Goal: Transaction & Acquisition: Purchase product/service

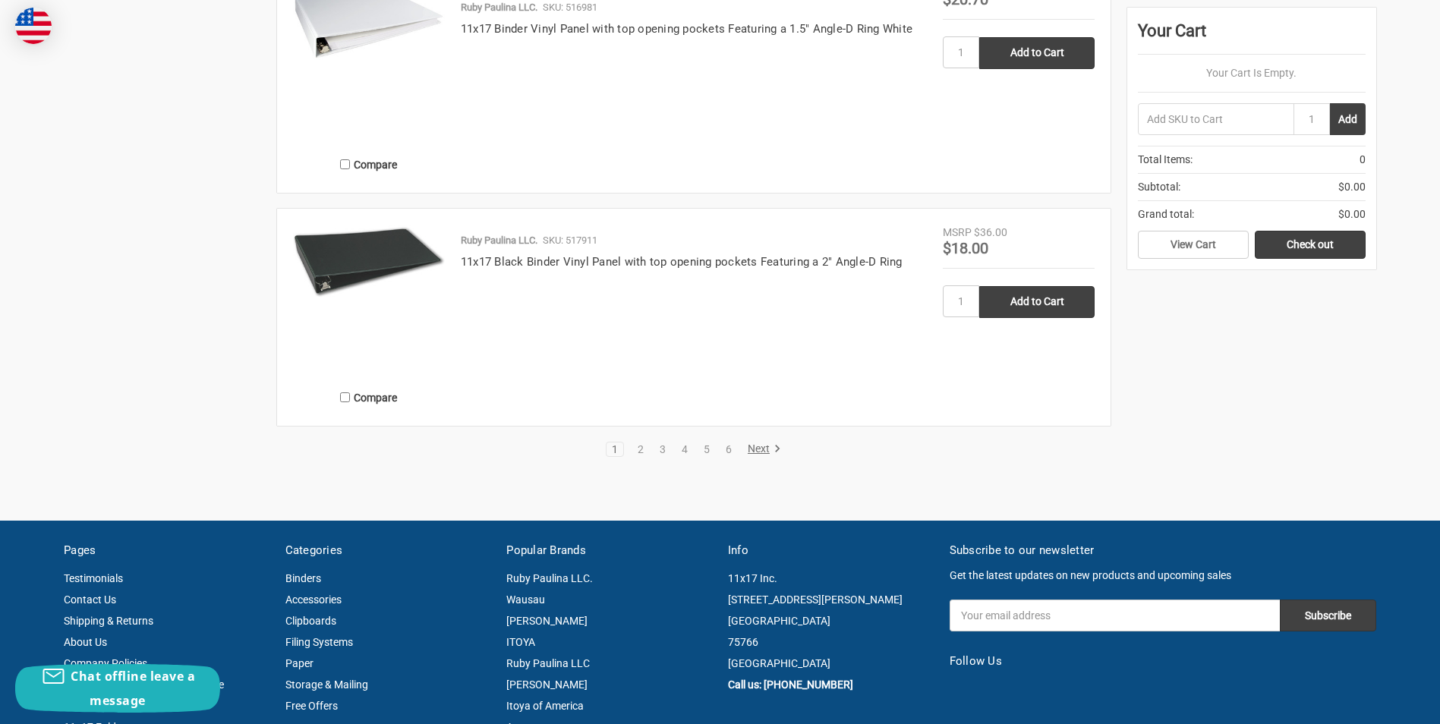
scroll to position [2809, 0]
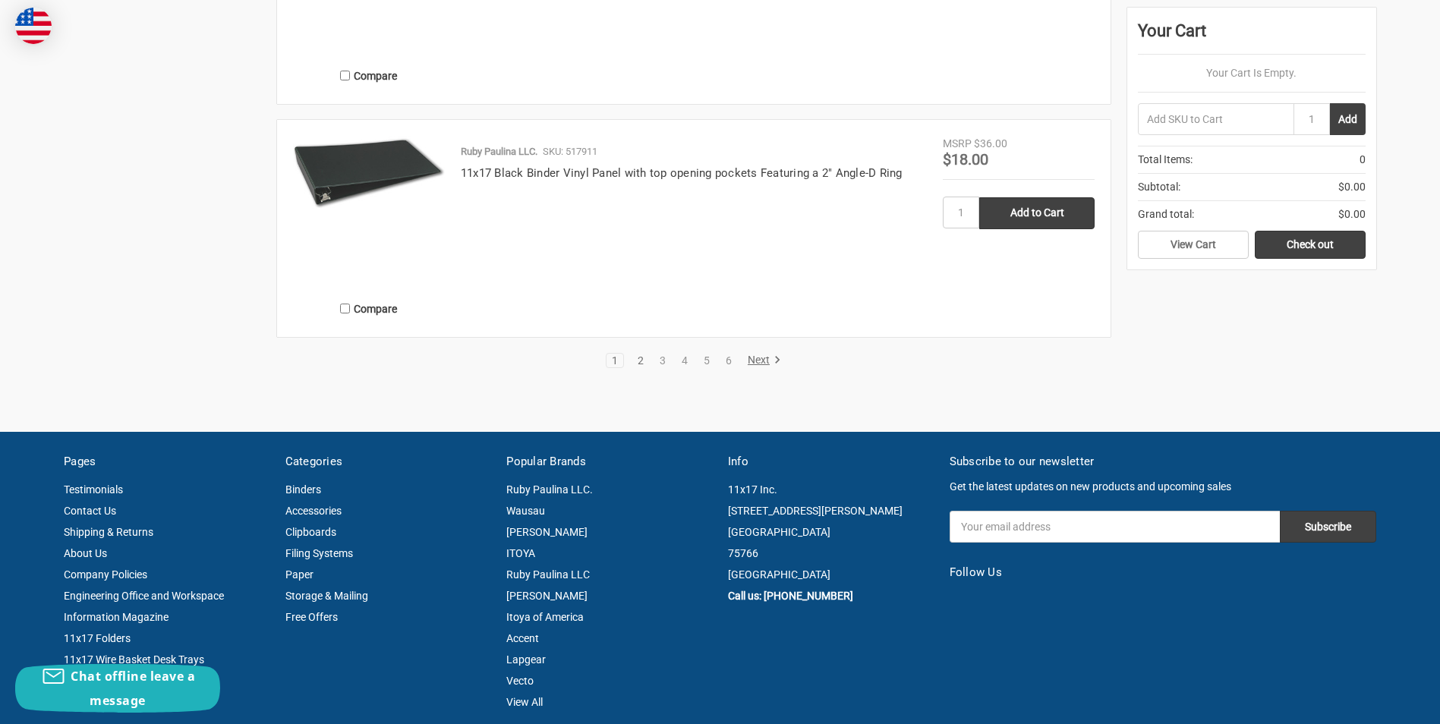
click at [637, 366] on link "2" at bounding box center [640, 360] width 17 height 11
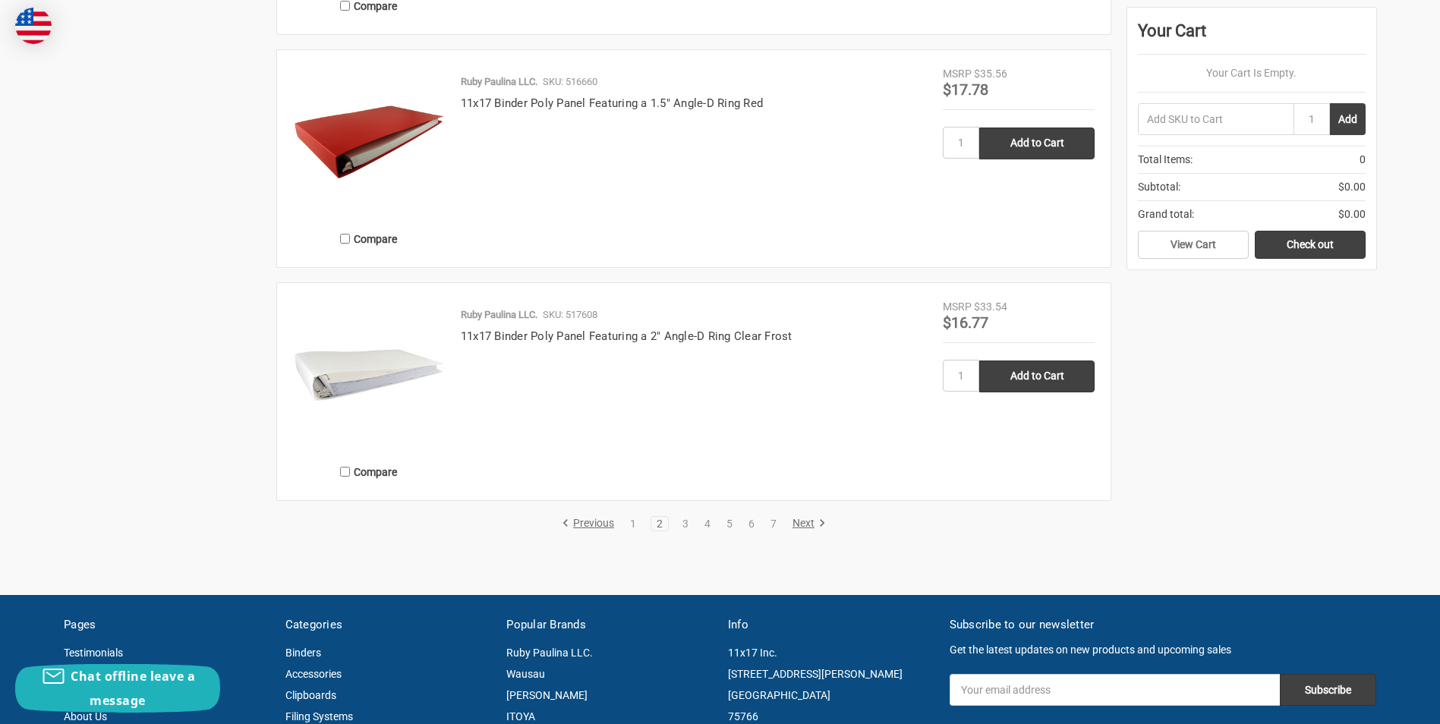
scroll to position [2733, 0]
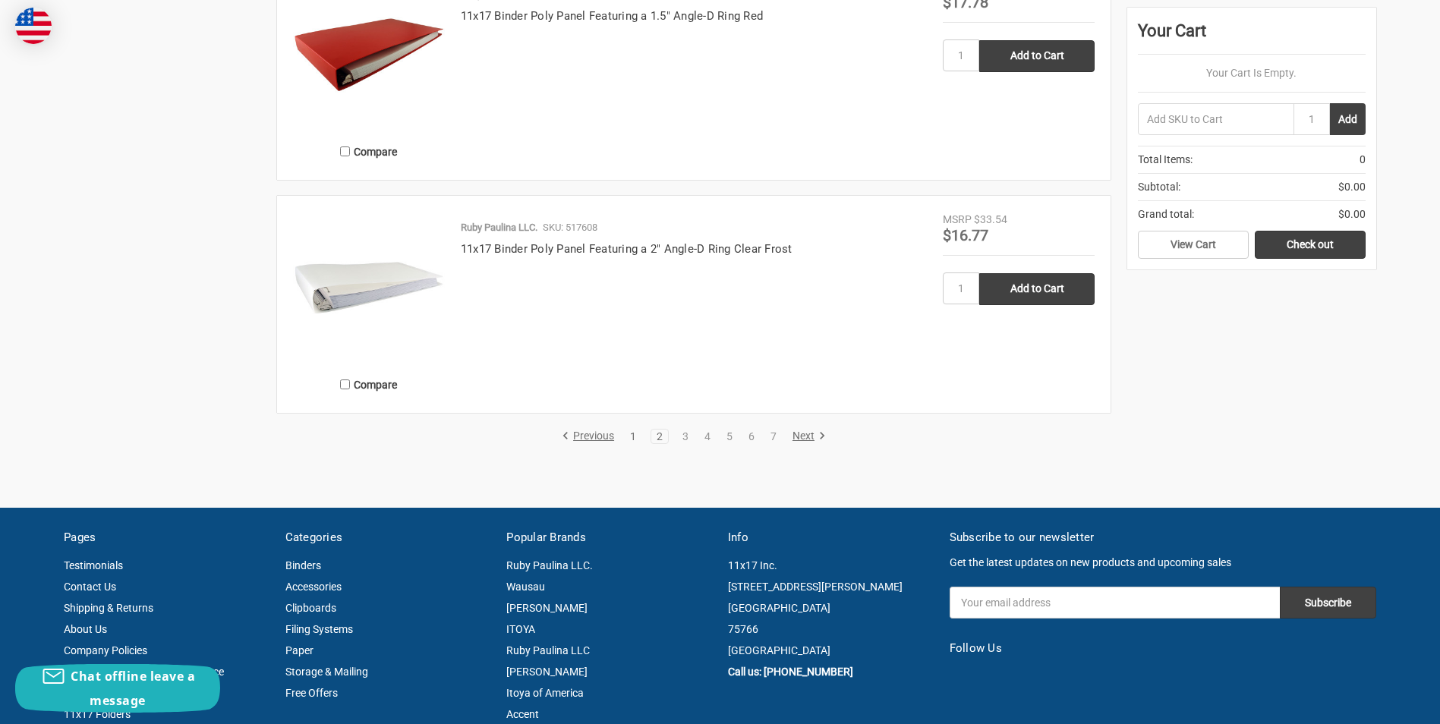
click at [633, 442] on link "1" at bounding box center [633, 436] width 17 height 11
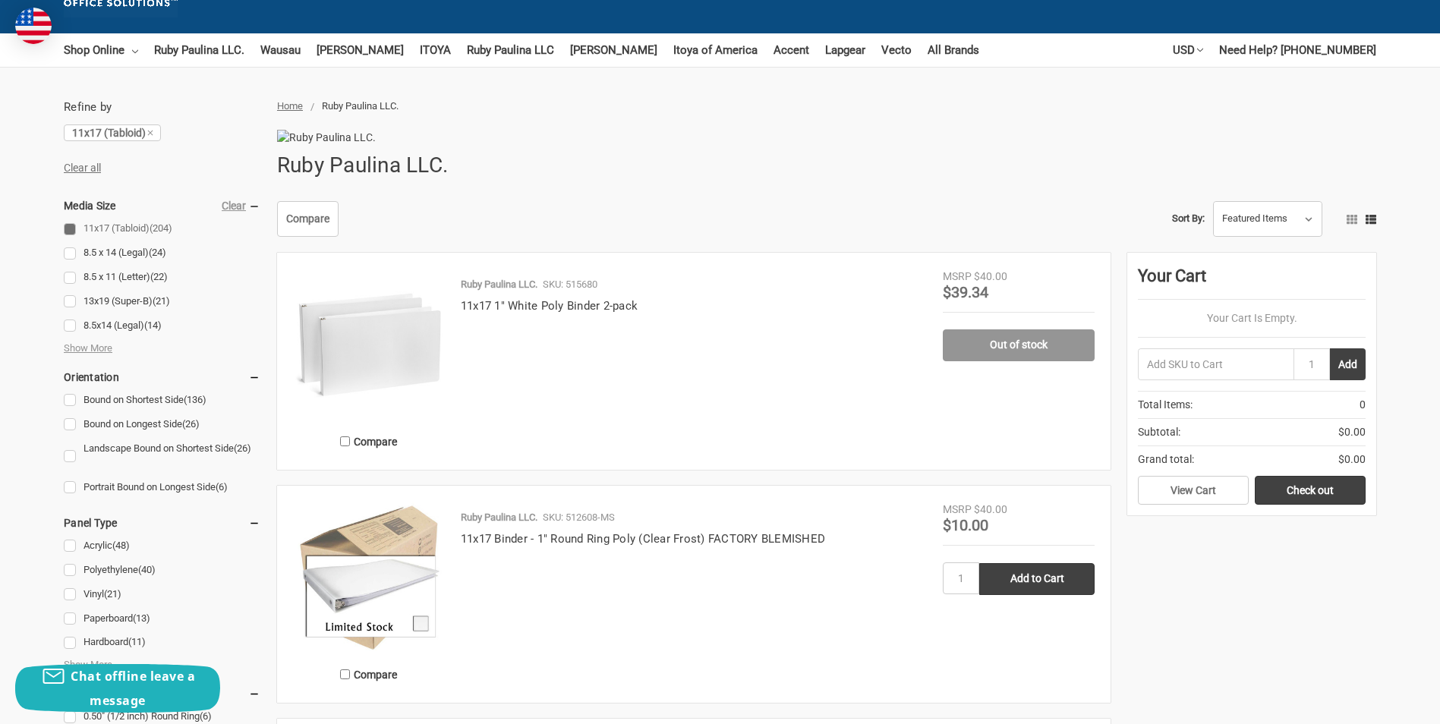
scroll to position [152, 0]
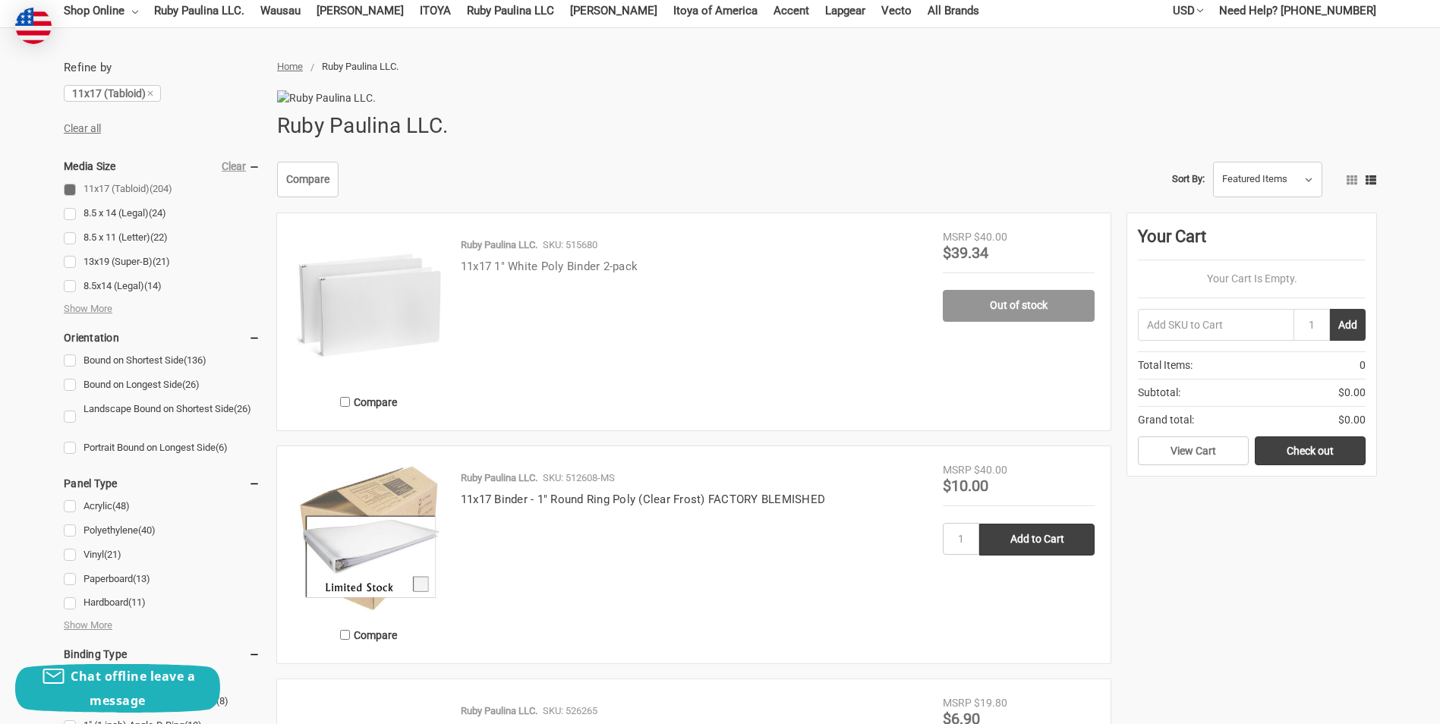
click at [550, 273] on link "11x17 1" White Poly Binder 2-pack" at bounding box center [549, 267] width 177 height 14
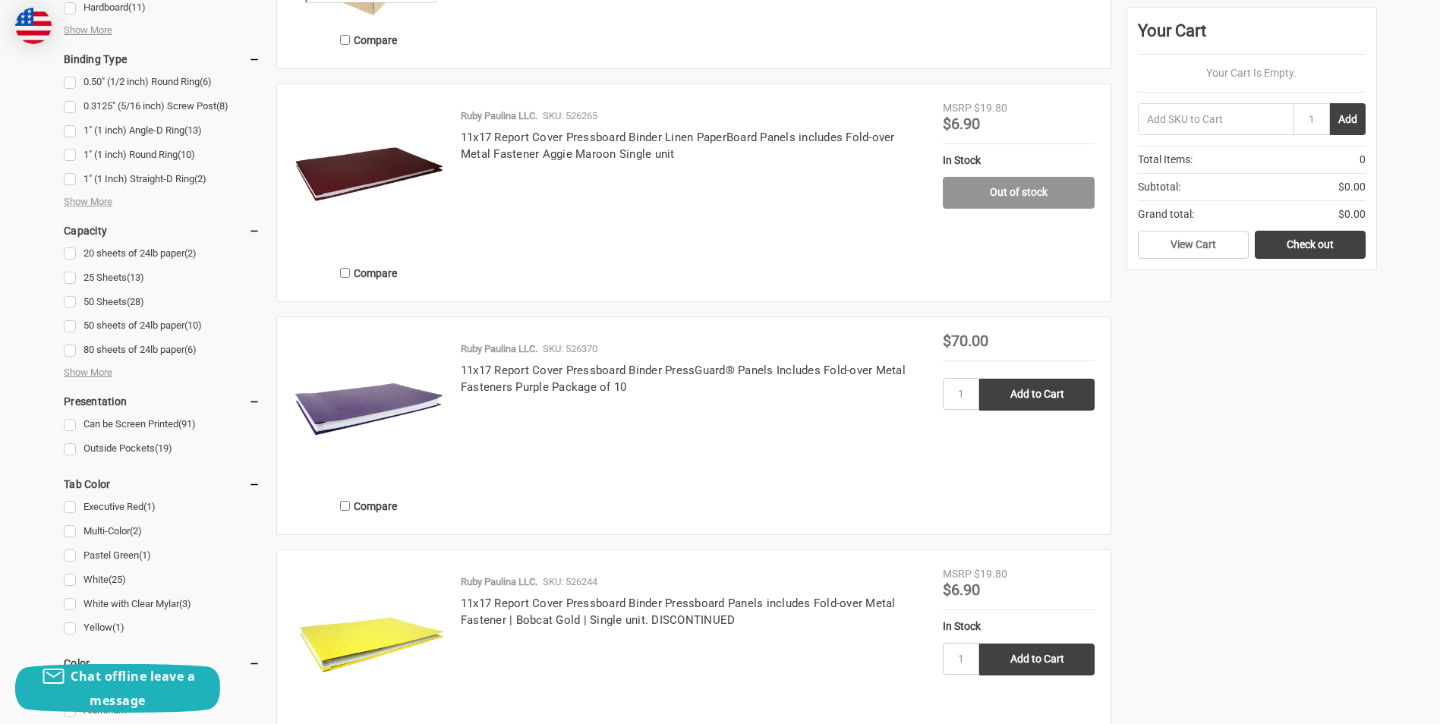
scroll to position [759, 0]
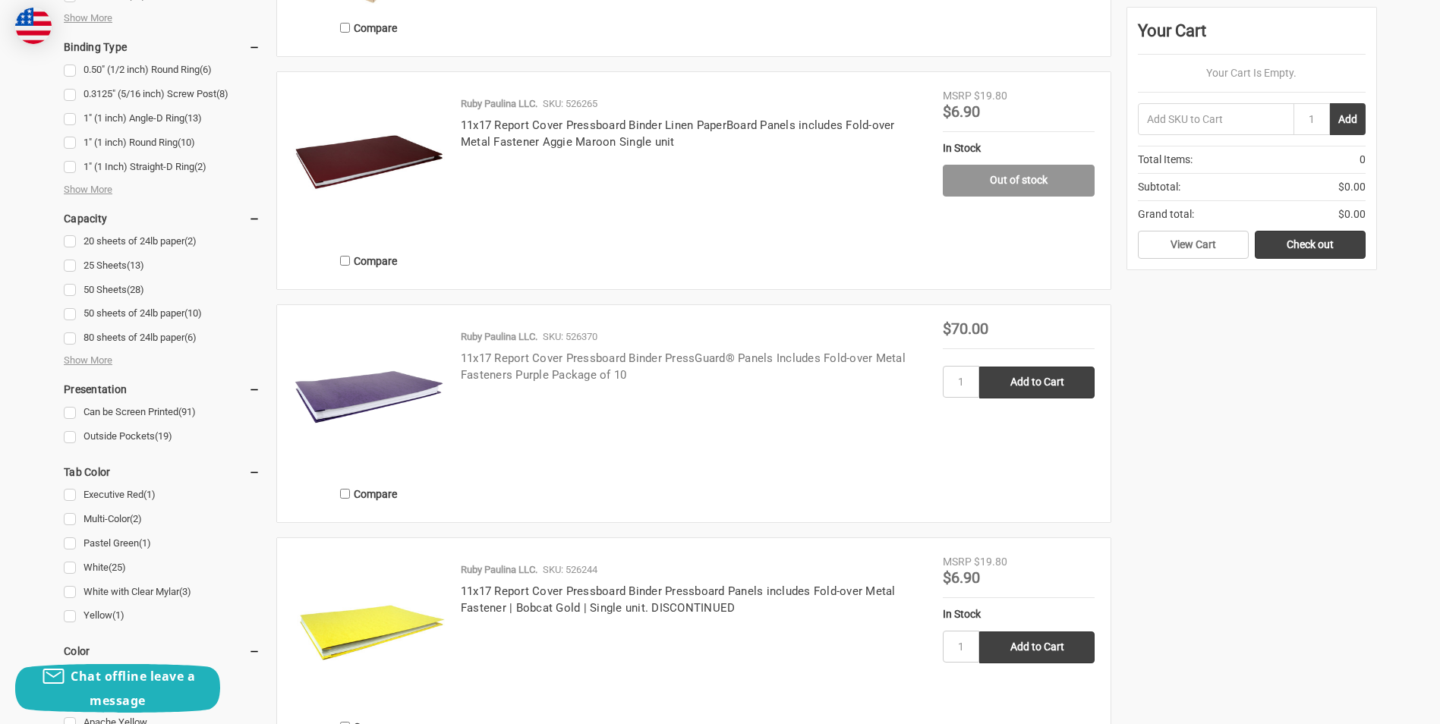
click at [605, 383] on link "11x17 Report Cover Pressboard Binder PressGuard® Panels Includes Fold-over Meta…" at bounding box center [683, 367] width 445 height 31
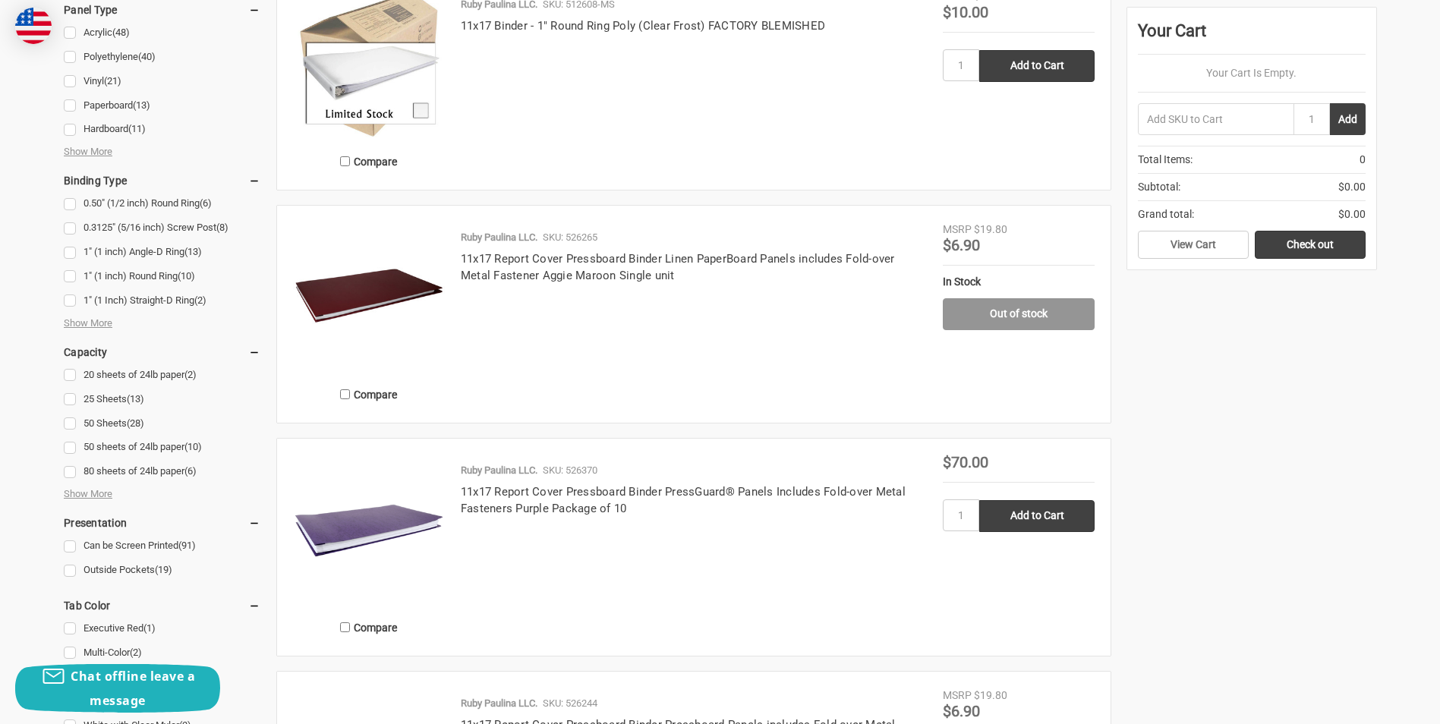
scroll to position [380, 0]
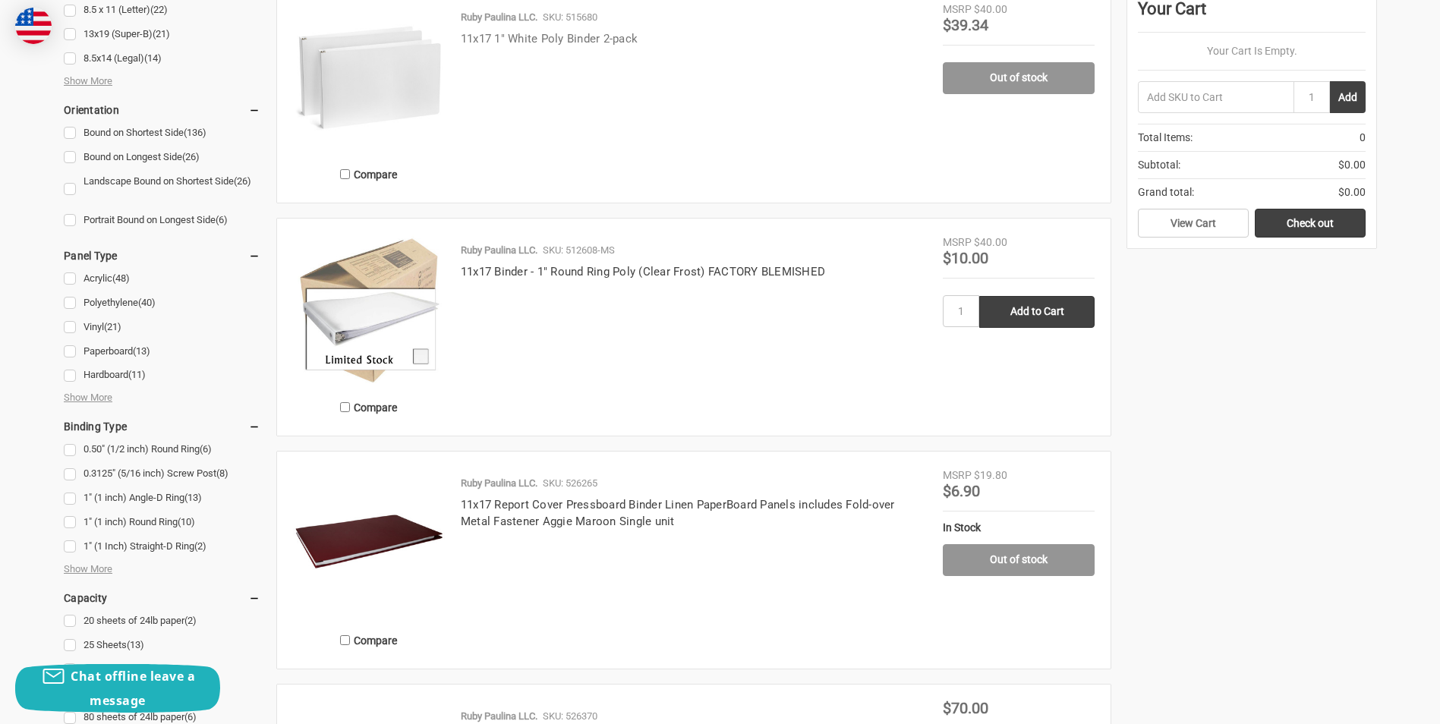
click at [516, 46] on link "11x17 1" White Poly Binder 2-pack" at bounding box center [549, 39] width 177 height 14
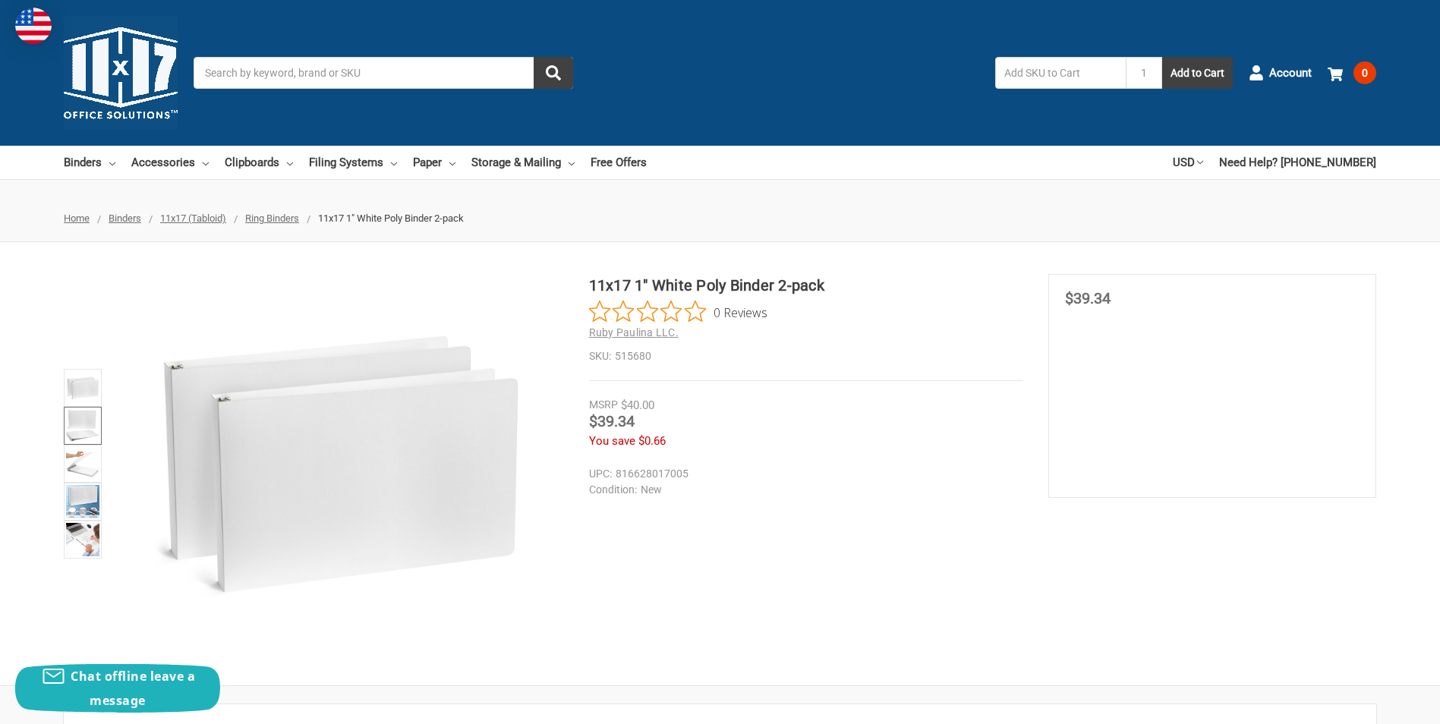
click at [75, 440] on img at bounding box center [82, 425] width 33 height 33
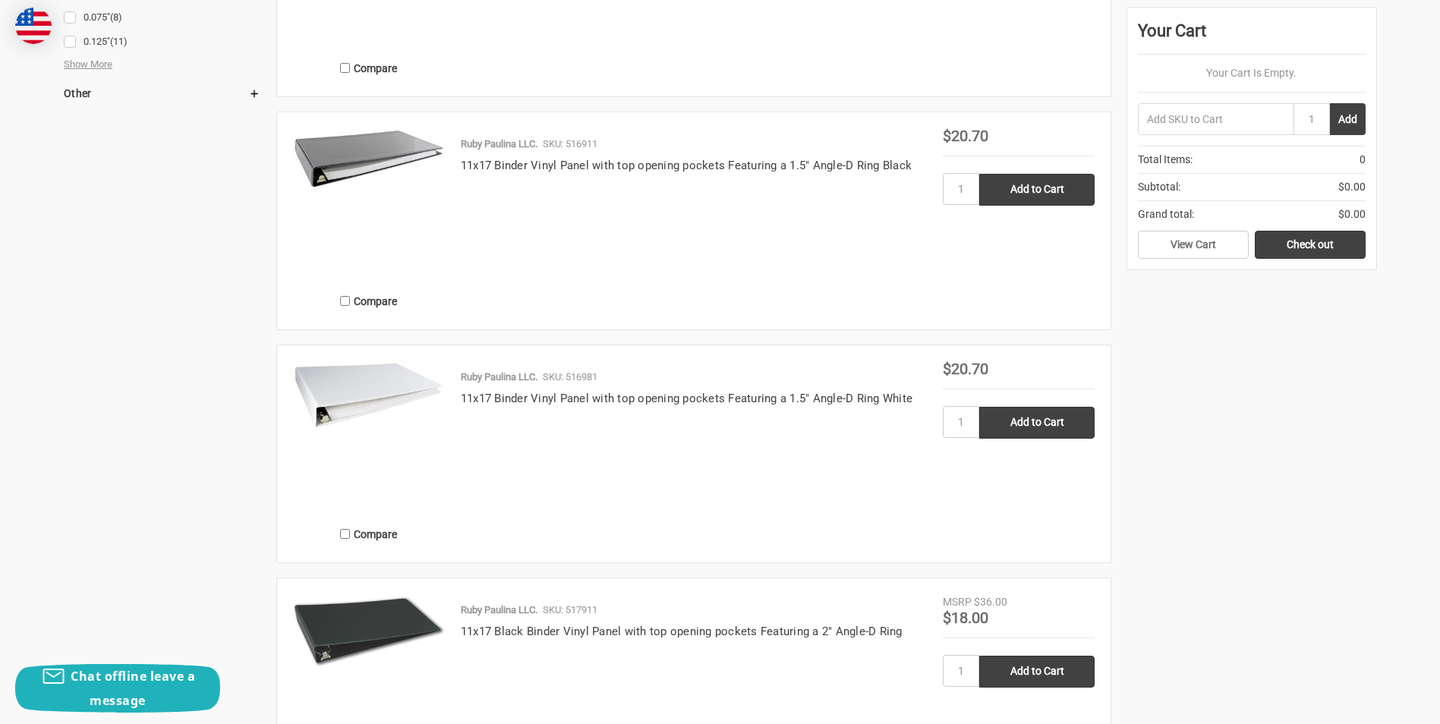
scroll to position [2657, 0]
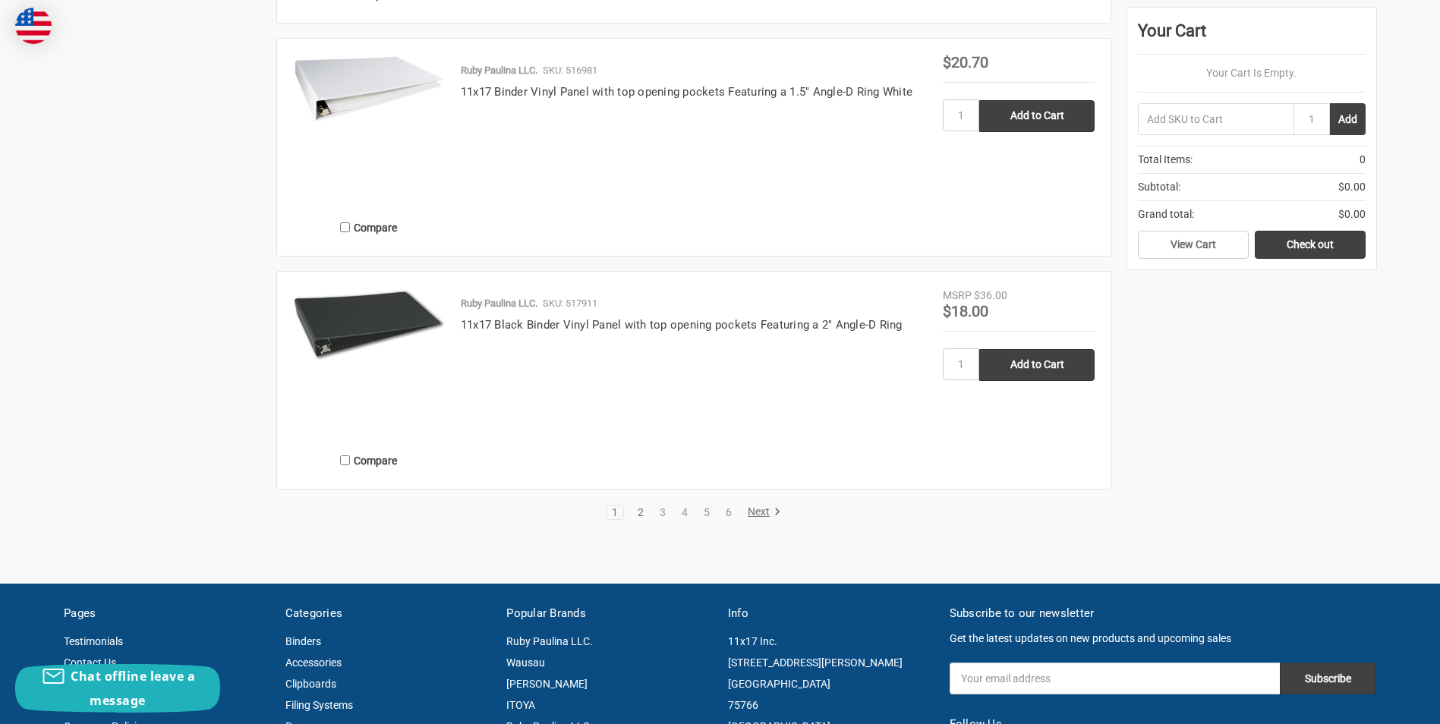
click at [641, 518] on link "2" at bounding box center [640, 512] width 17 height 11
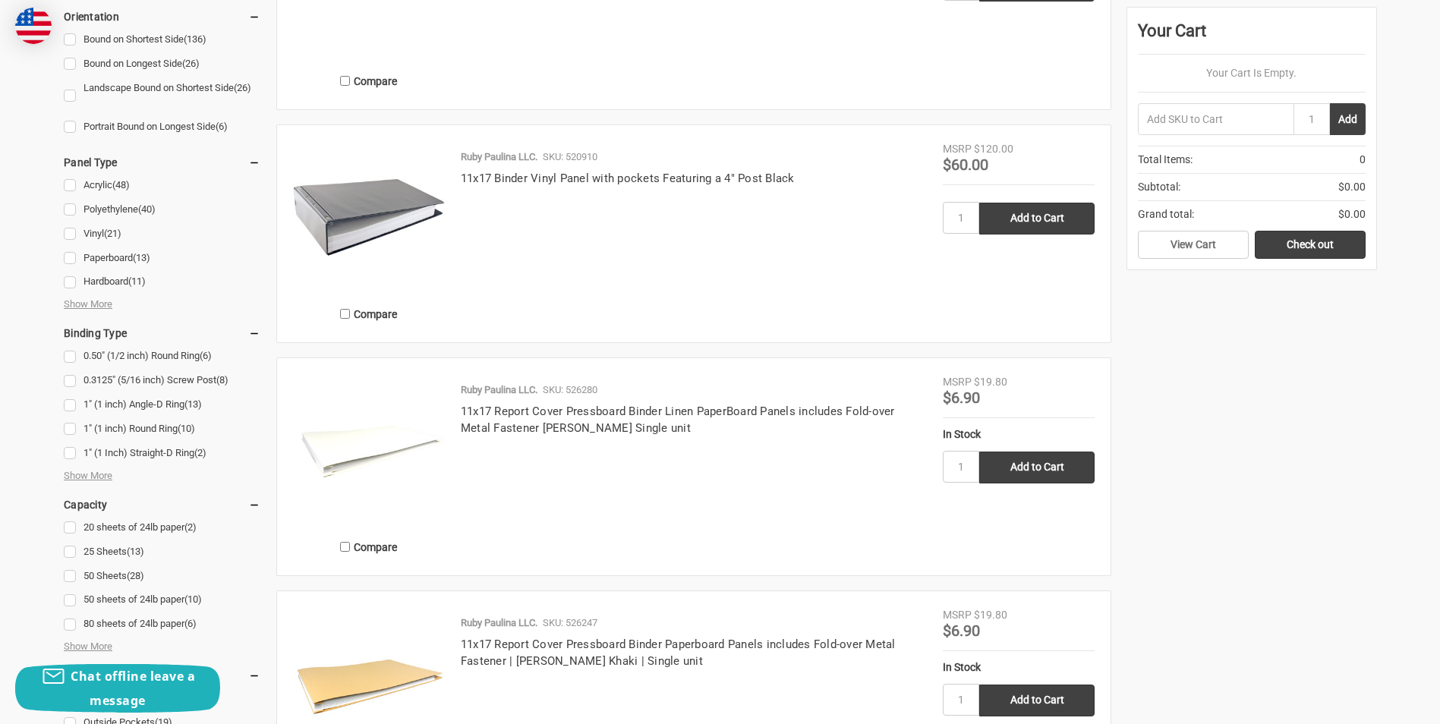
scroll to position [456, 0]
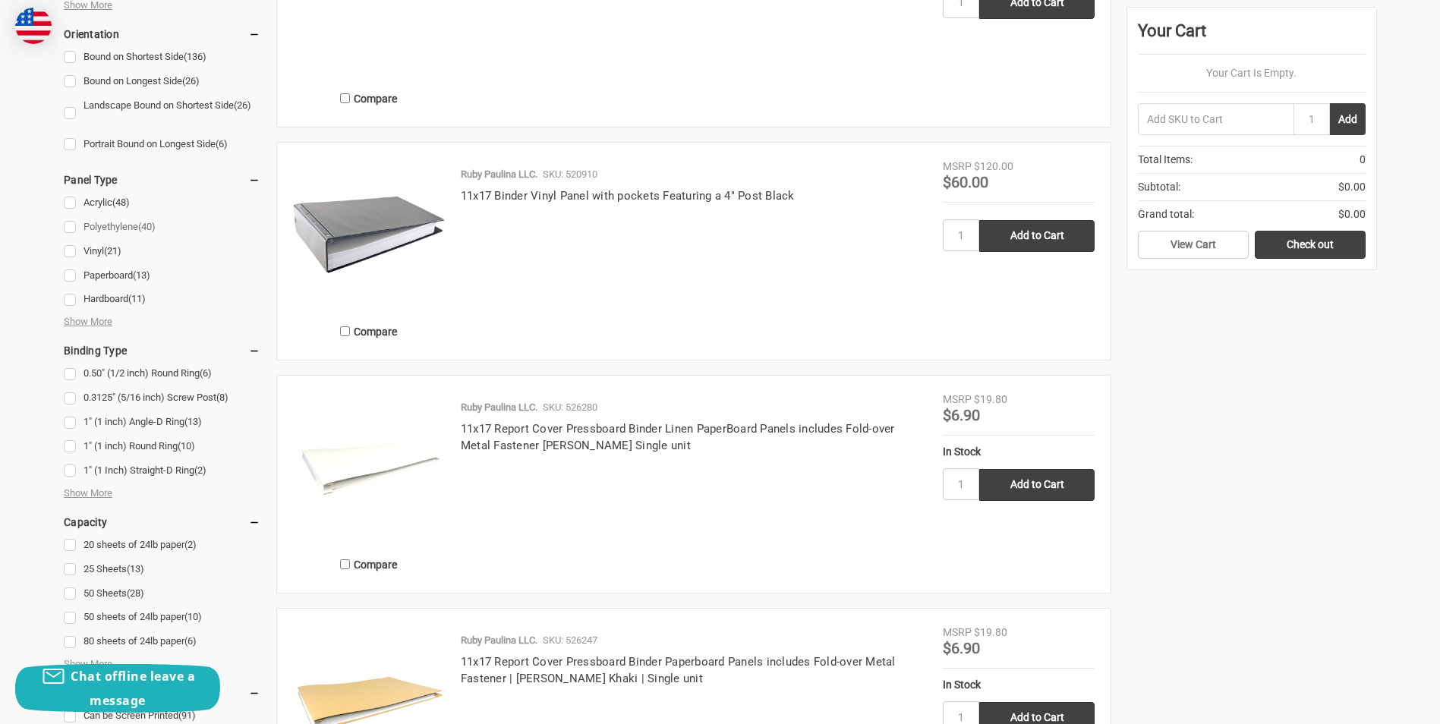
click at [70, 228] on link "Polyethylene (40)" at bounding box center [162, 227] width 197 height 20
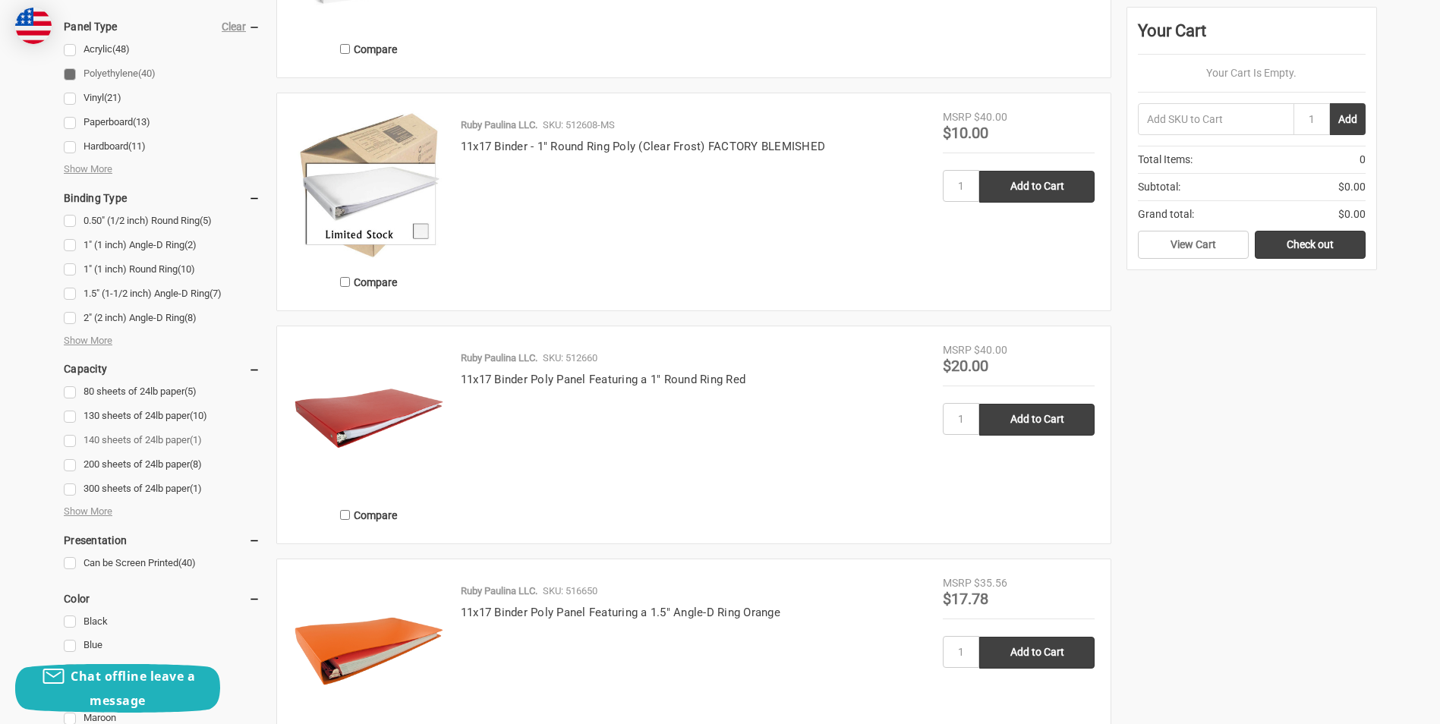
scroll to position [531, 0]
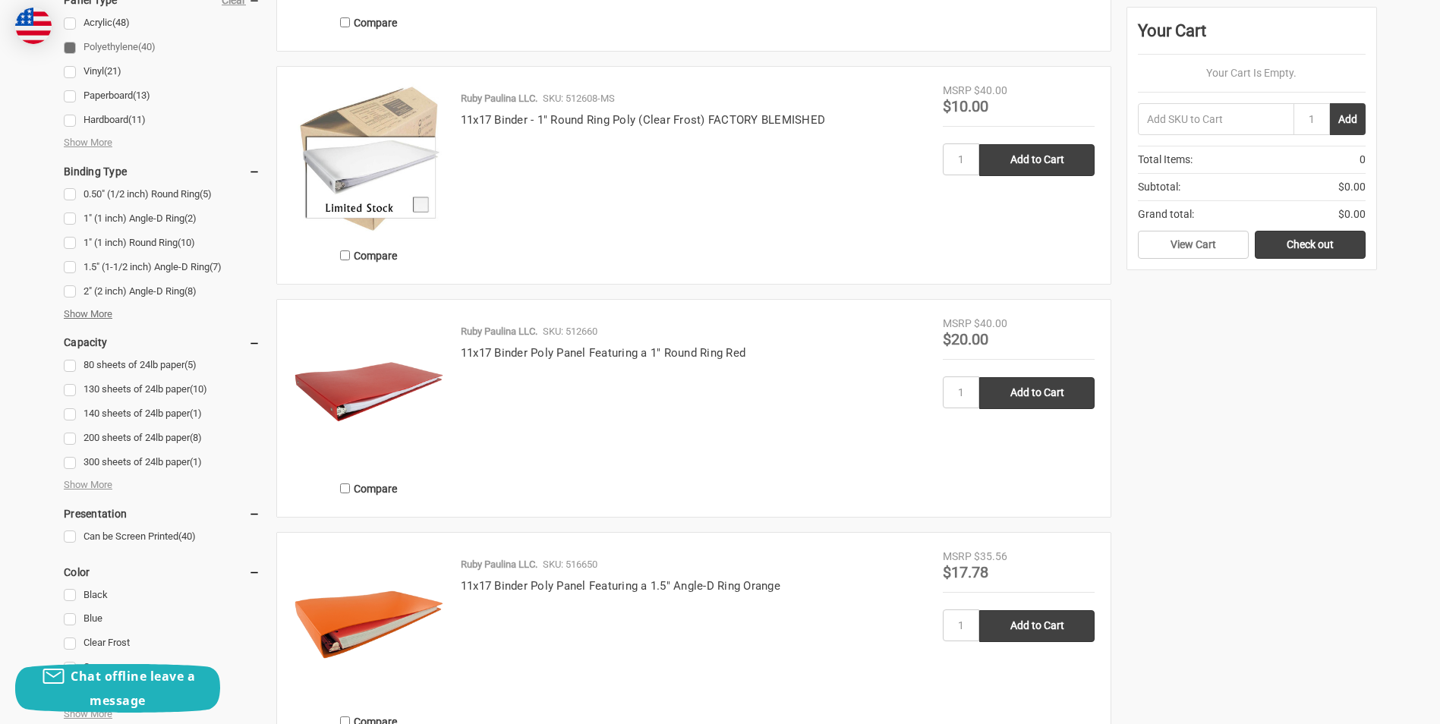
click at [93, 309] on span "Show More" at bounding box center [88, 314] width 49 height 15
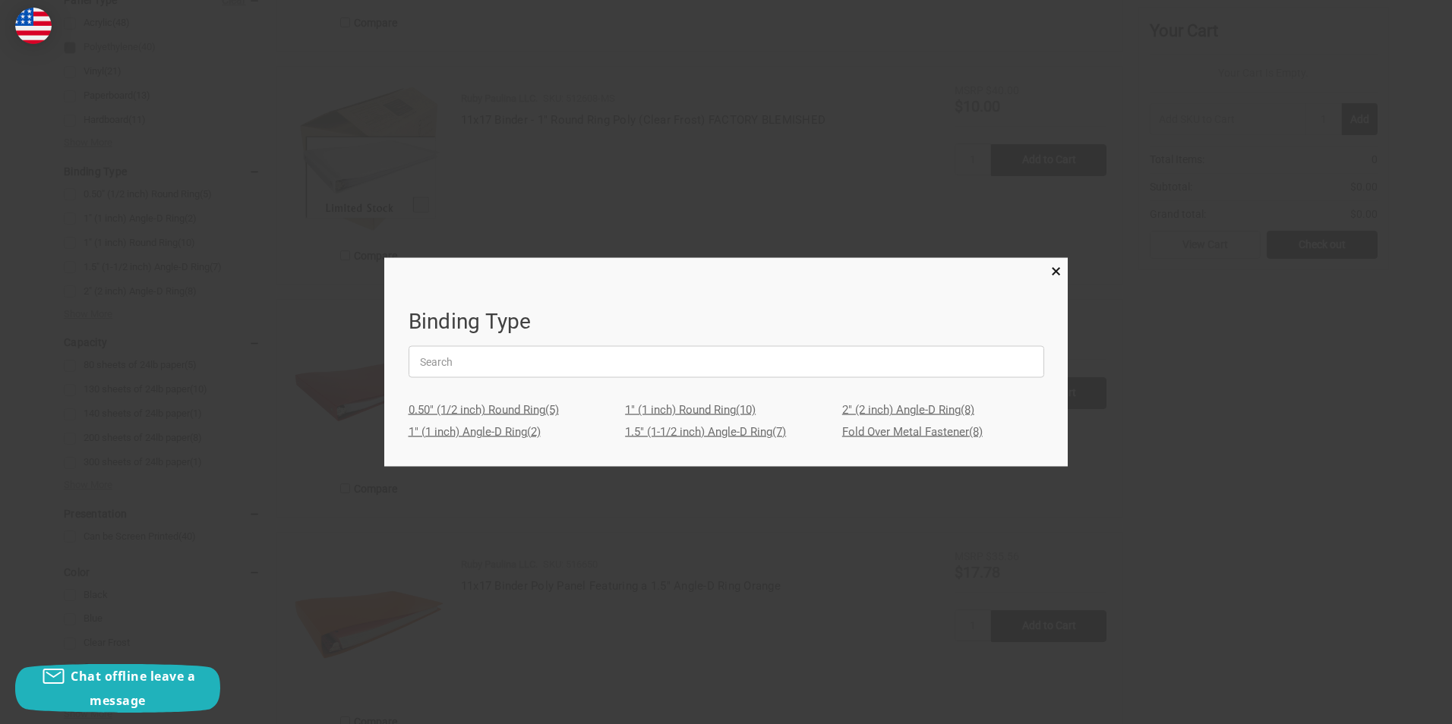
click at [936, 430] on link "Fold Over Metal Fastener (8)" at bounding box center [943, 432] width 202 height 22
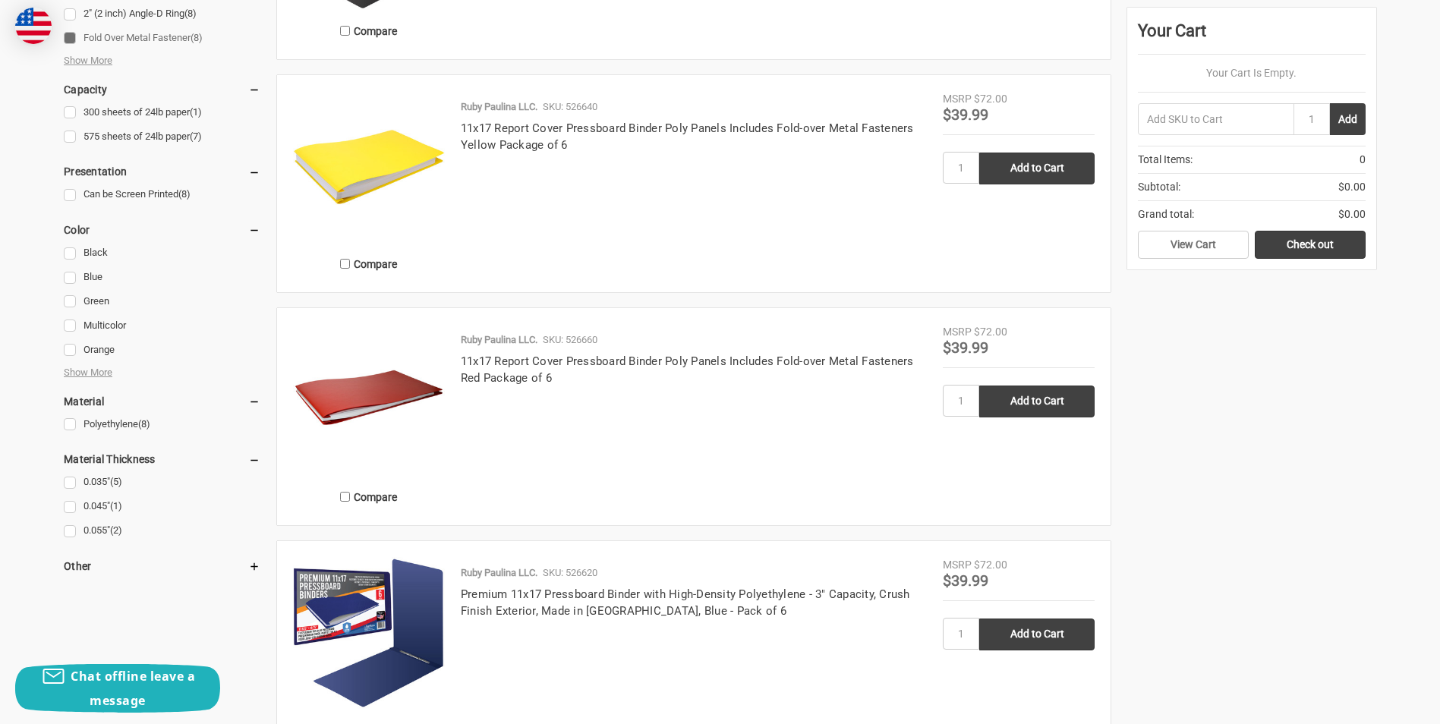
scroll to position [759, 0]
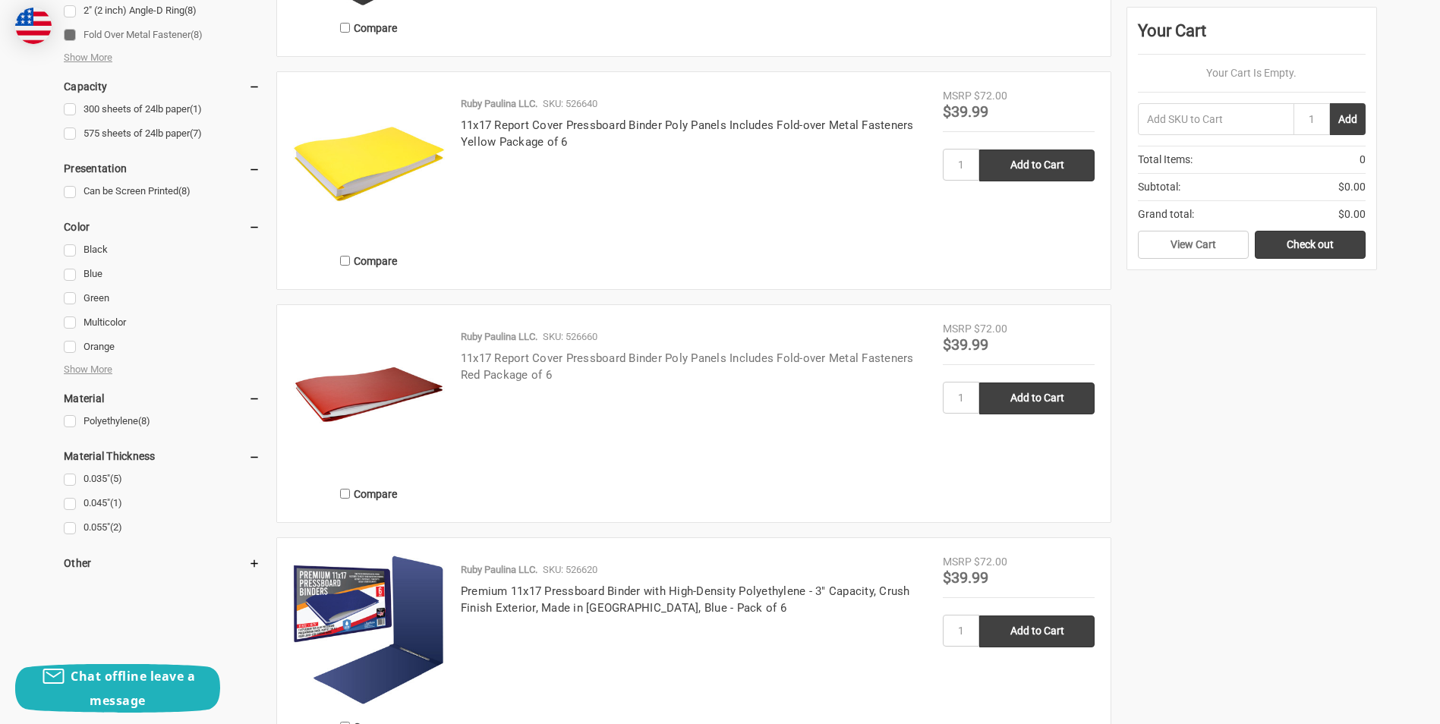
click at [519, 383] on link "11x17 Report Cover Pressboard Binder Poly Panels Includes Fold-over Metal Faste…" at bounding box center [687, 367] width 453 height 31
